Goal: Transaction & Acquisition: Purchase product/service

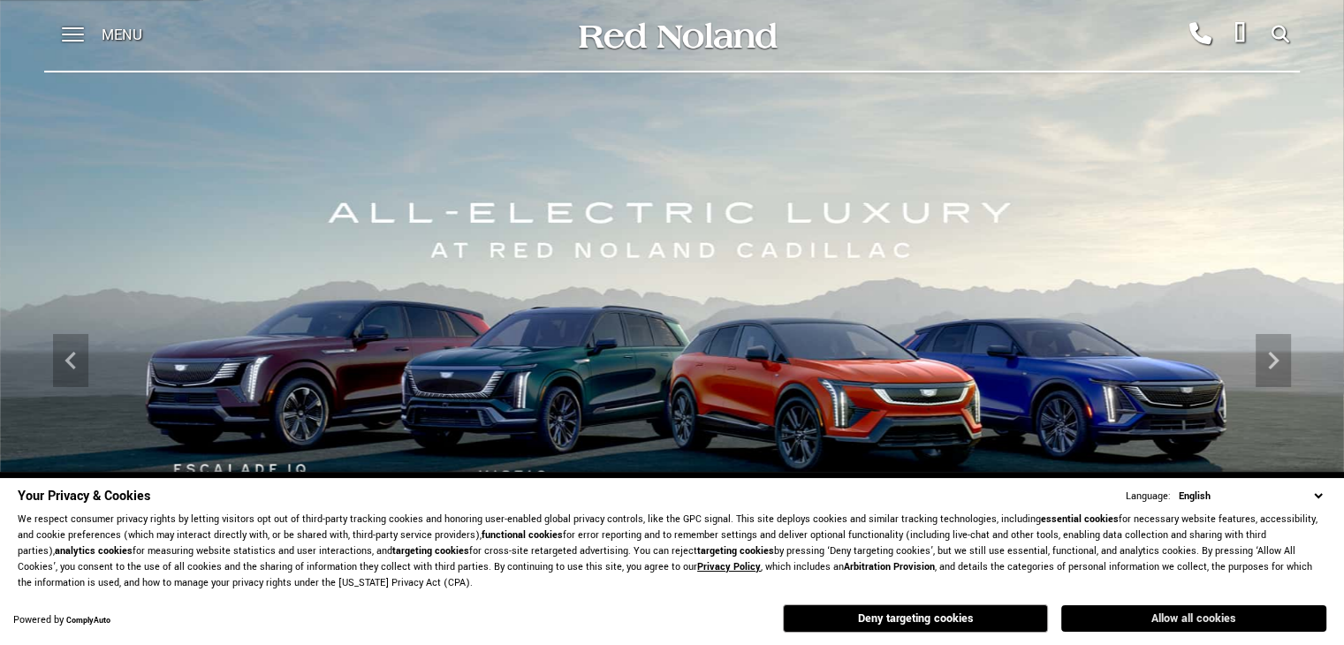
click at [1126, 613] on button "Allow all cookies" at bounding box center [1193, 618] width 265 height 27
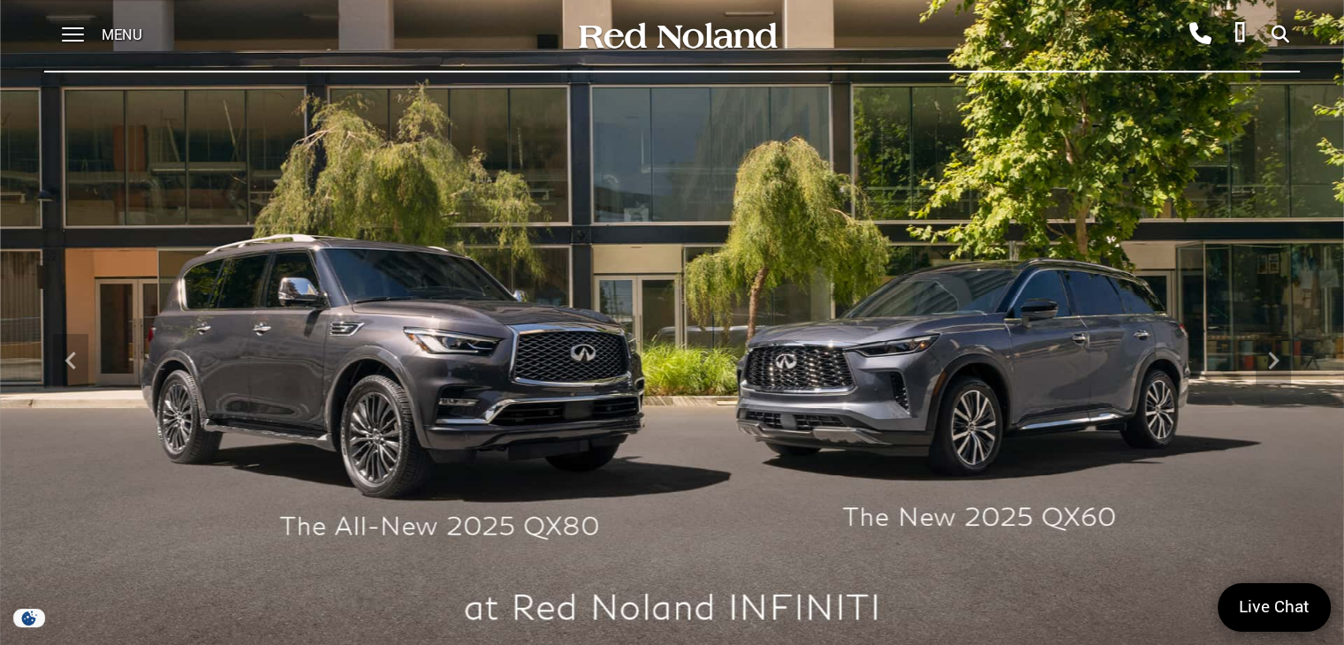
click at [103, 34] on span "Menu" at bounding box center [122, 35] width 41 height 71
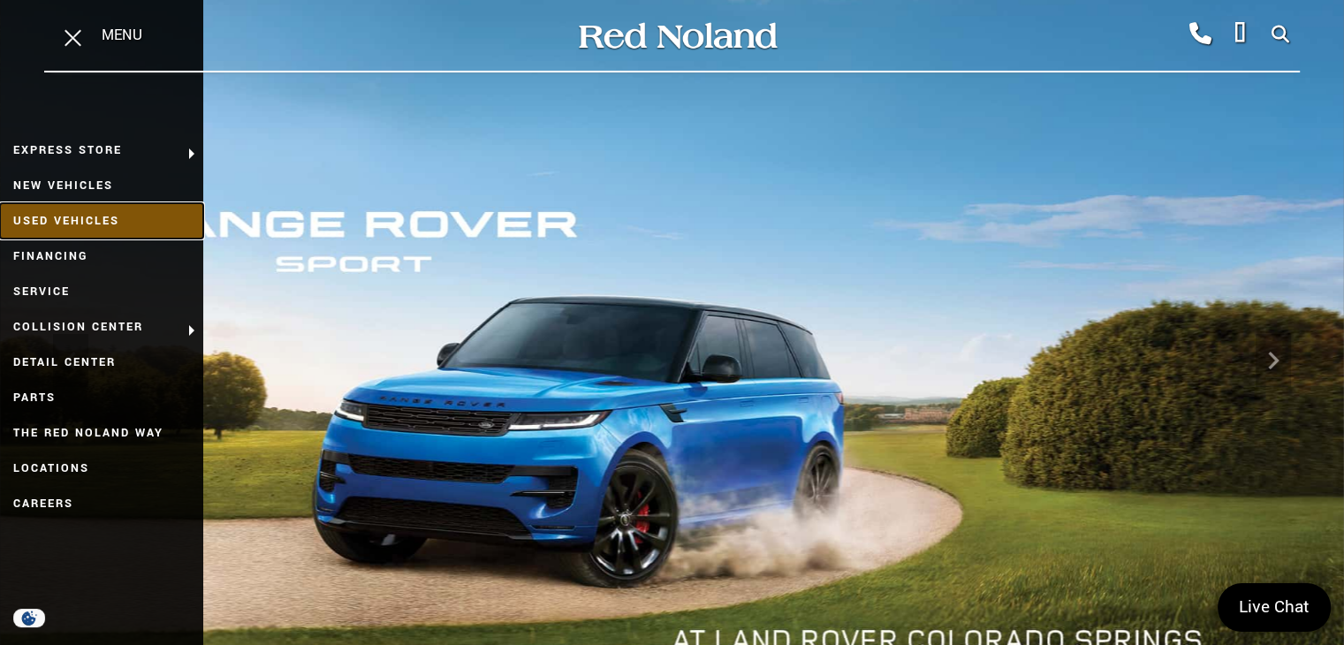
click at [77, 219] on link "Used Vehicles" at bounding box center [101, 220] width 203 height 35
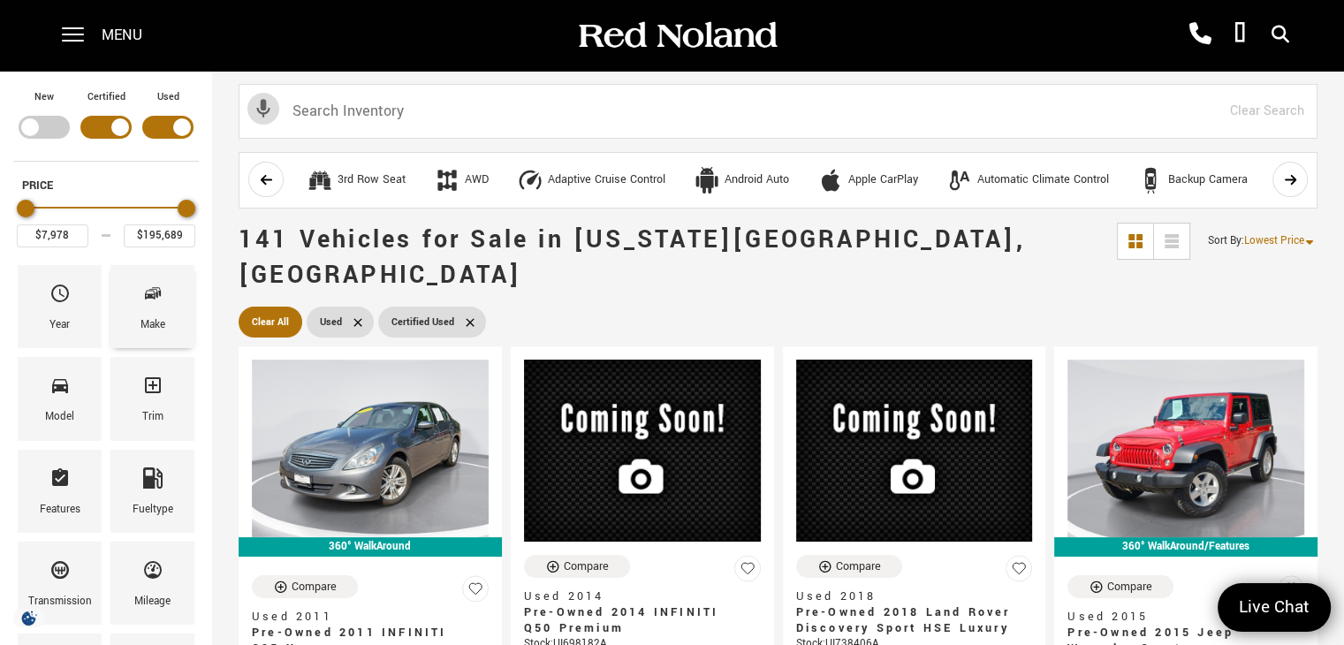
click at [149, 299] on icon "Make" at bounding box center [152, 293] width 21 height 21
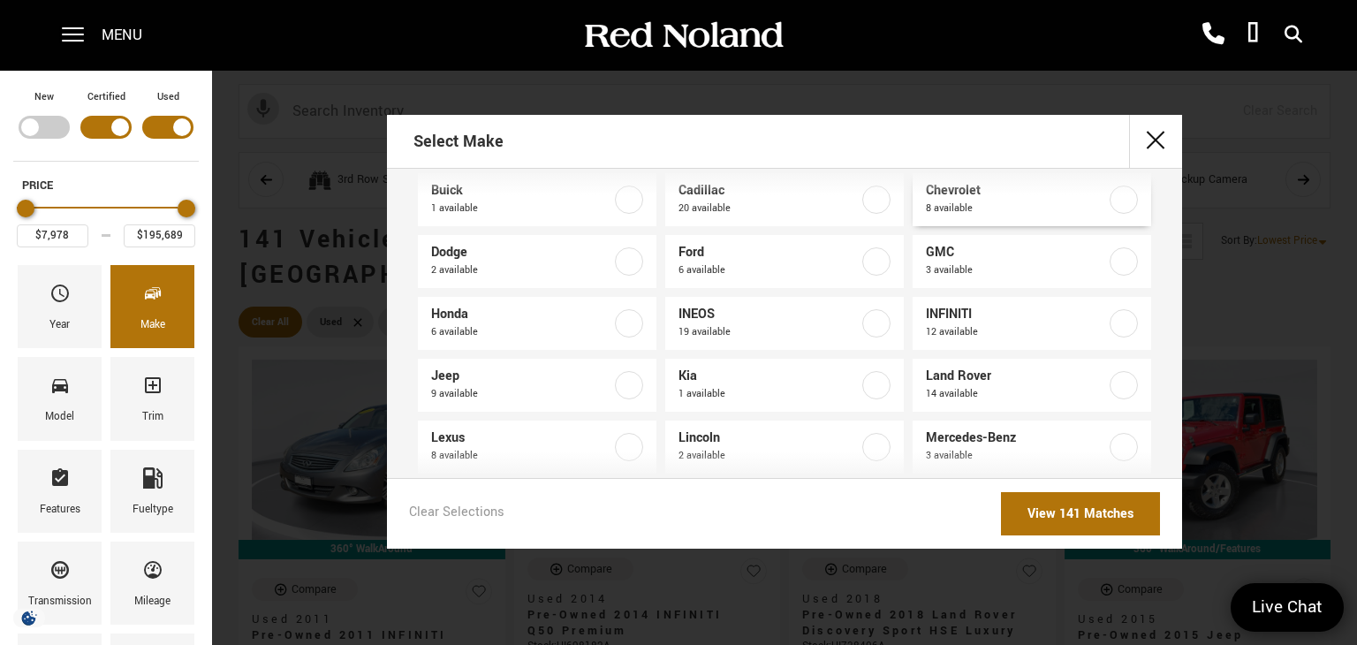
scroll to position [177, 0]
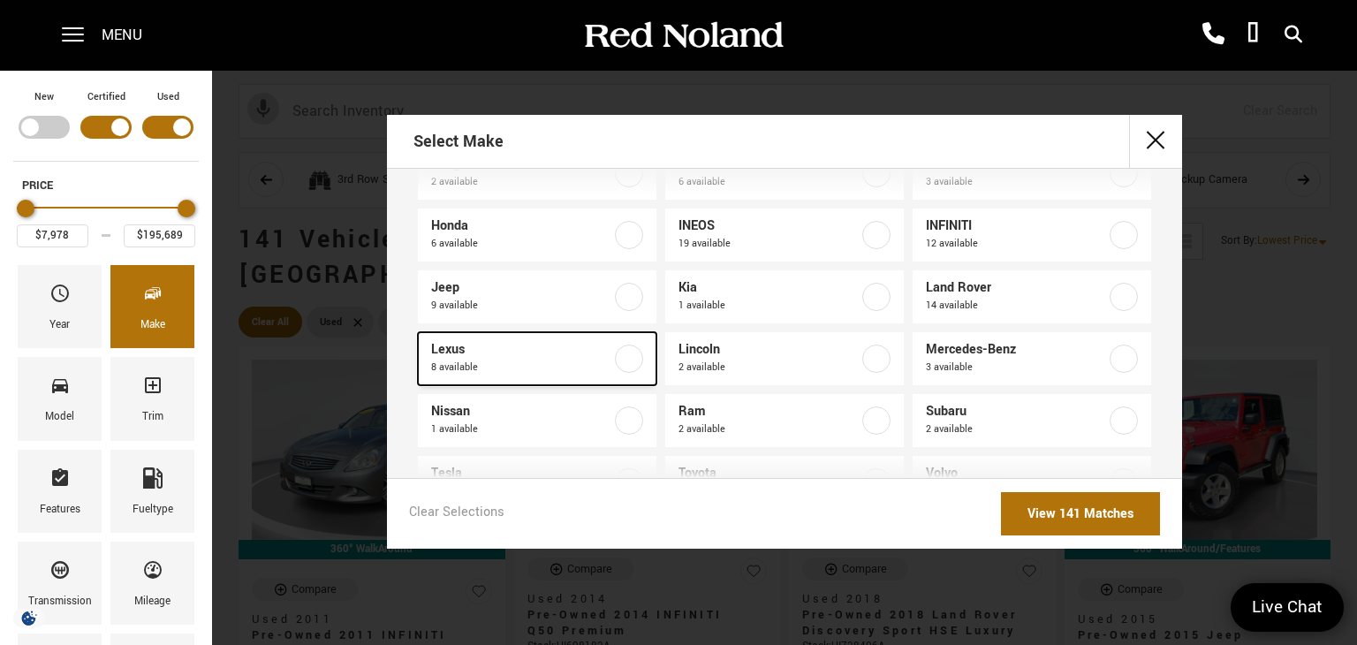
click at [555, 357] on span "Lexus" at bounding box center [521, 350] width 180 height 18
type input "$29,878"
type input "$62,552"
checkbox input "true"
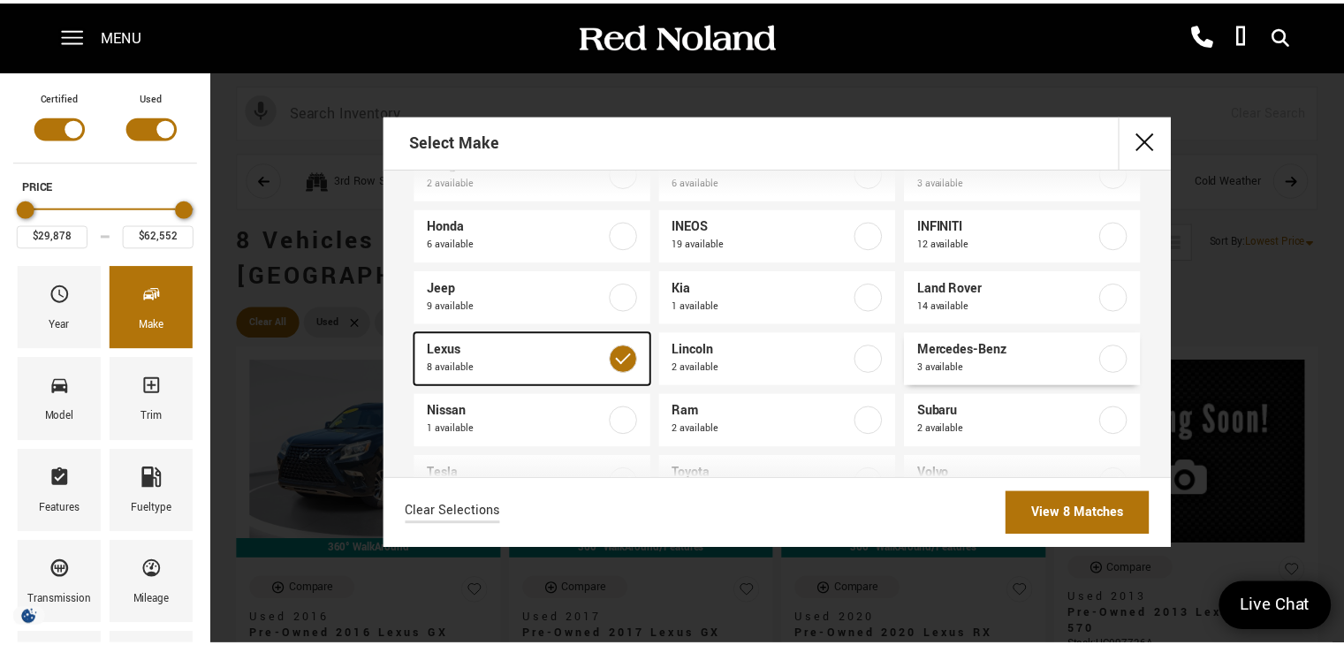
scroll to position [239, 0]
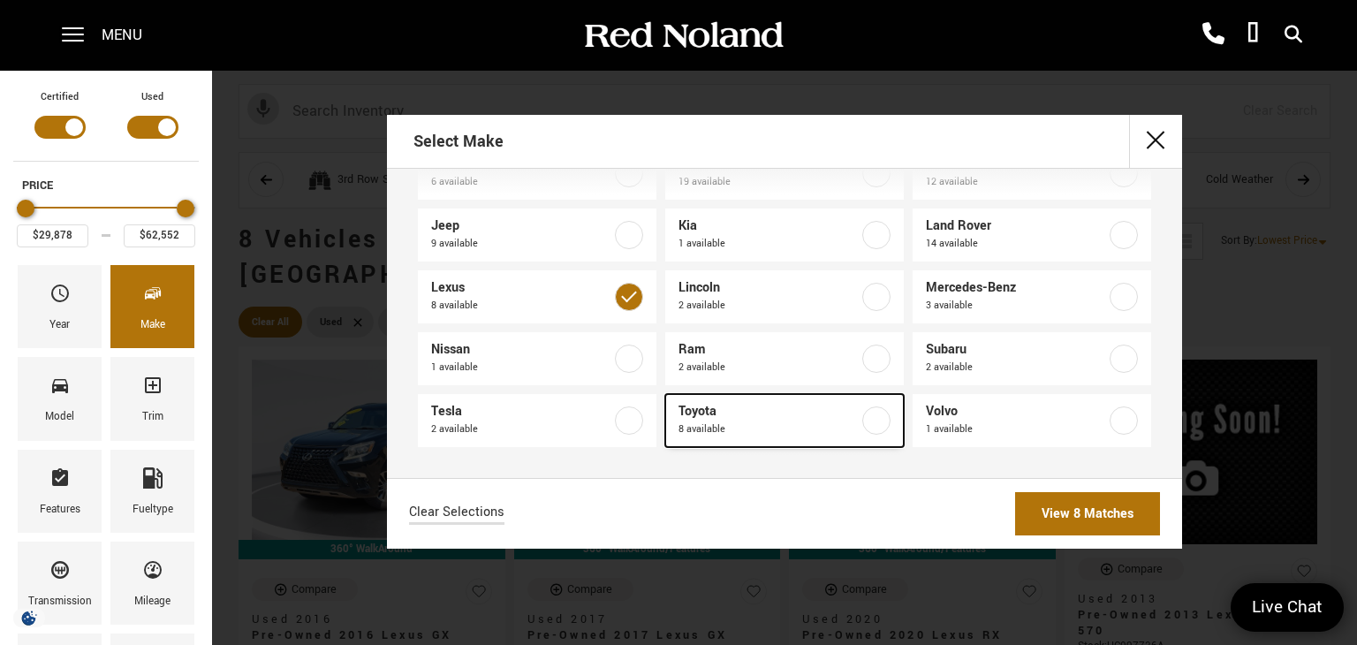
click at [827, 416] on span "Toyota" at bounding box center [769, 412] width 180 height 18
type input "$26,689"
type input "$78,686"
checkbox input "true"
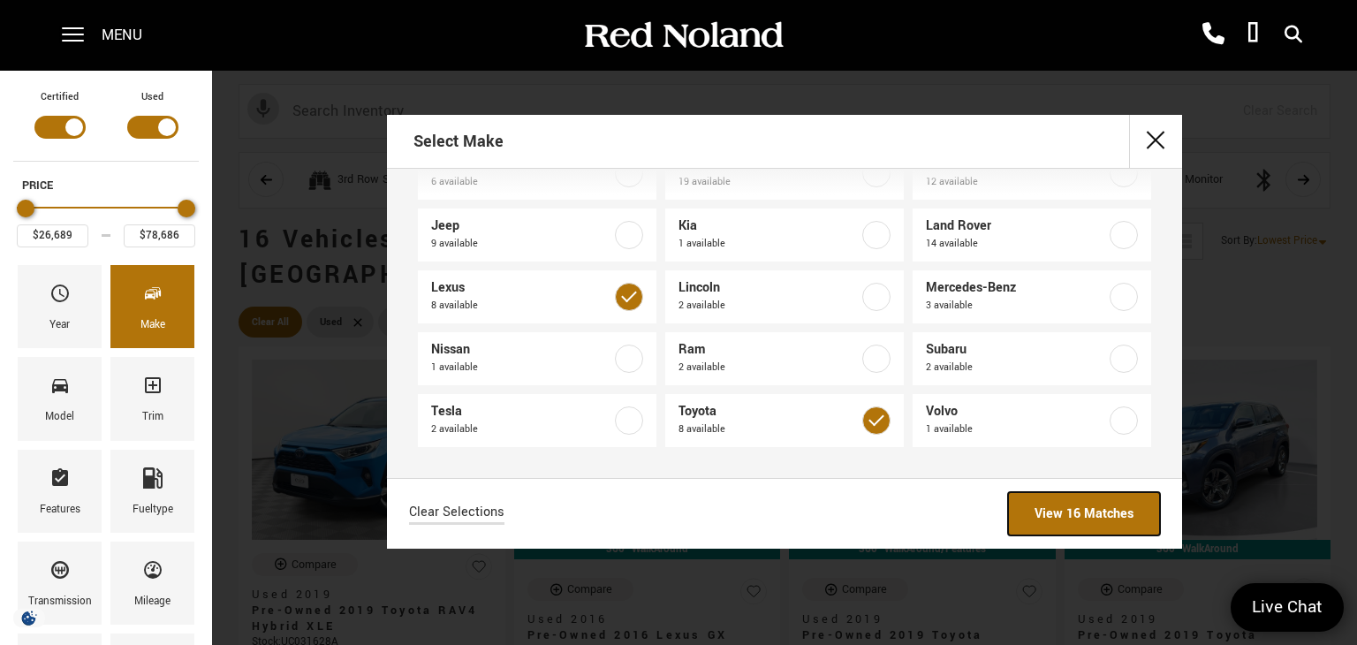
click at [1054, 513] on link "View 16 Matches" at bounding box center [1084, 513] width 152 height 43
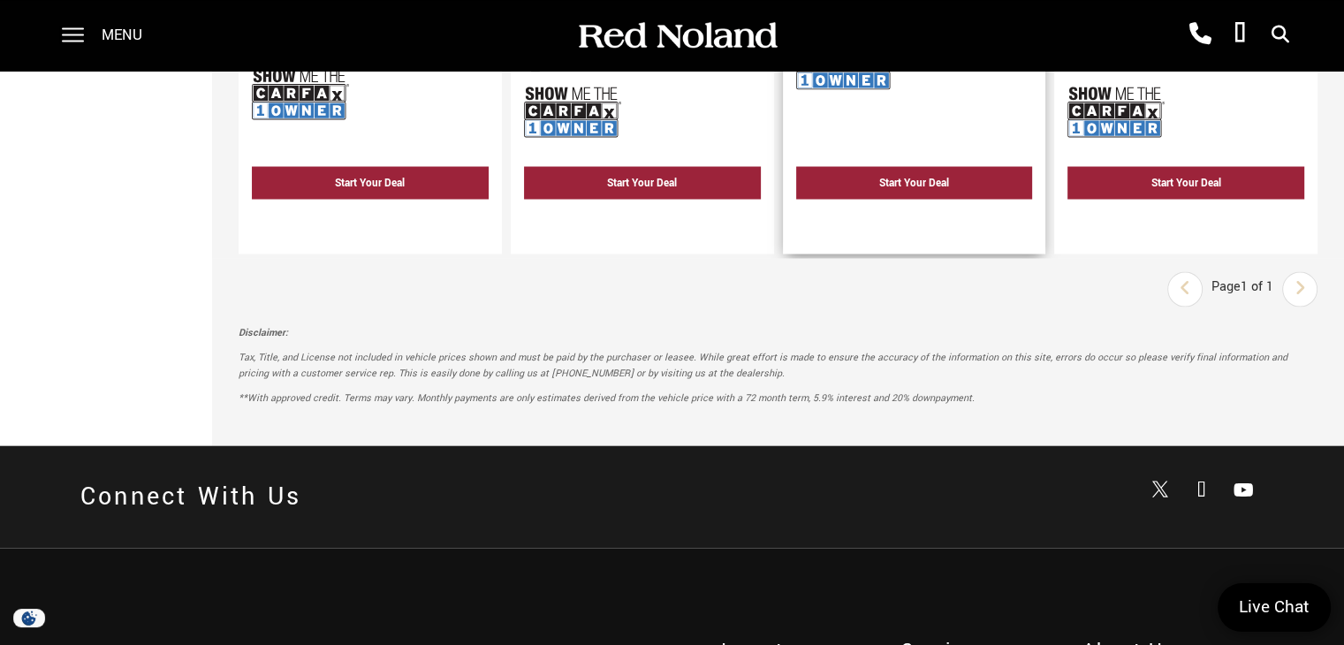
scroll to position [2916, 0]
